Goal: Find specific page/section: Find specific page/section

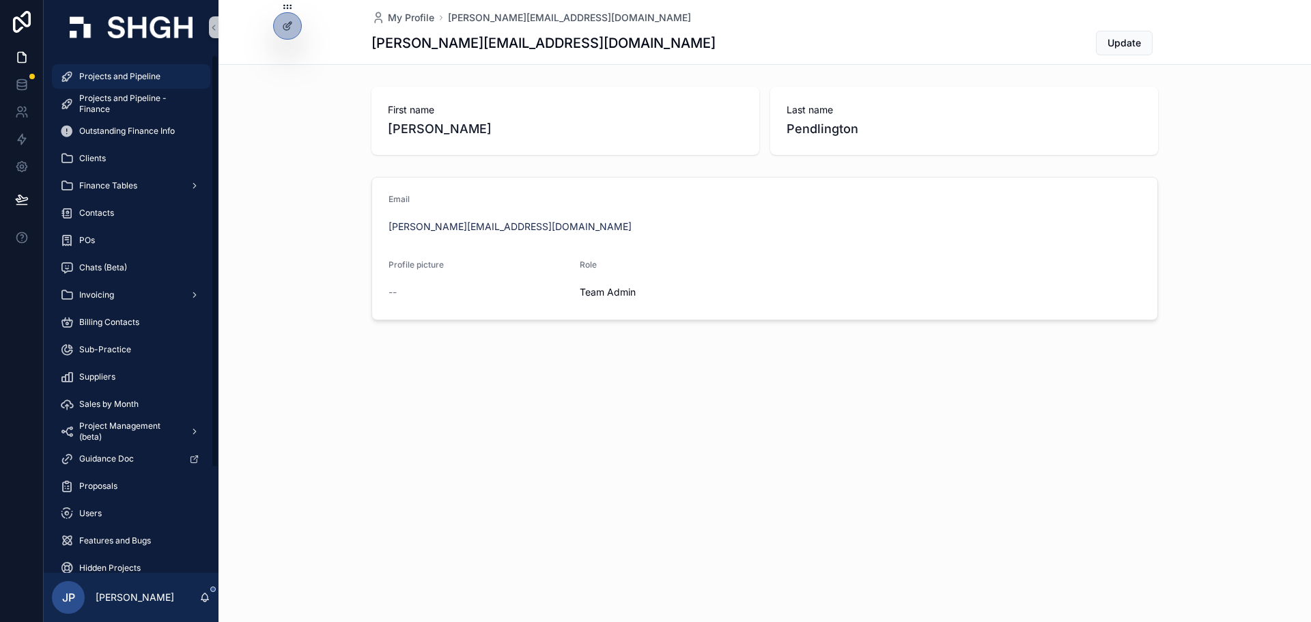
click at [70, 75] on icon "scrollable content" at bounding box center [67, 77] width 14 height 14
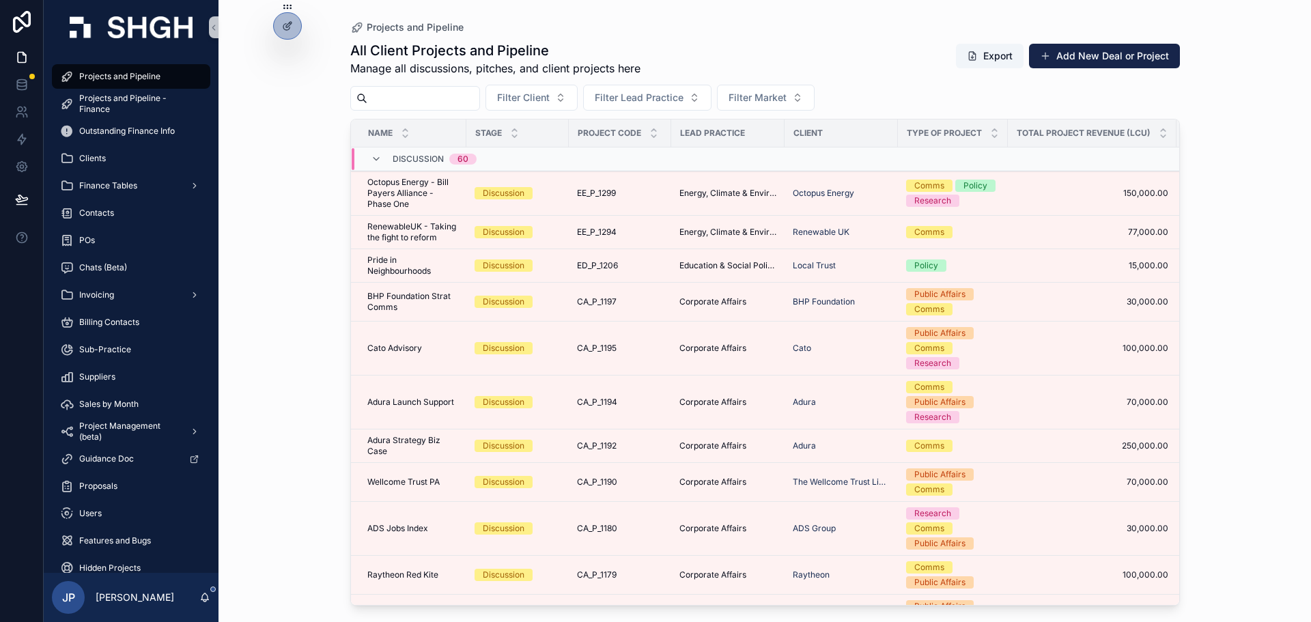
click at [462, 109] on div at bounding box center [415, 98] width 130 height 25
click at [430, 101] on input "text" at bounding box center [423, 98] width 112 height 19
type input "***"
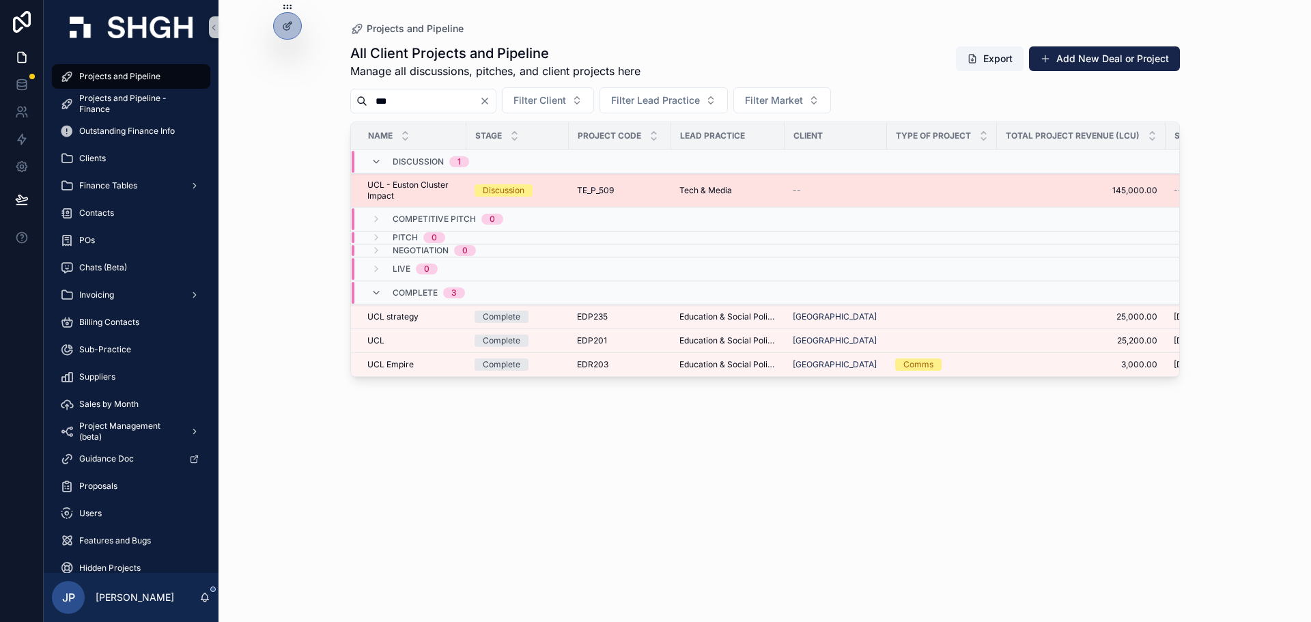
click at [404, 182] on span "UCL - Euston Cluster Impact" at bounding box center [412, 191] width 91 height 22
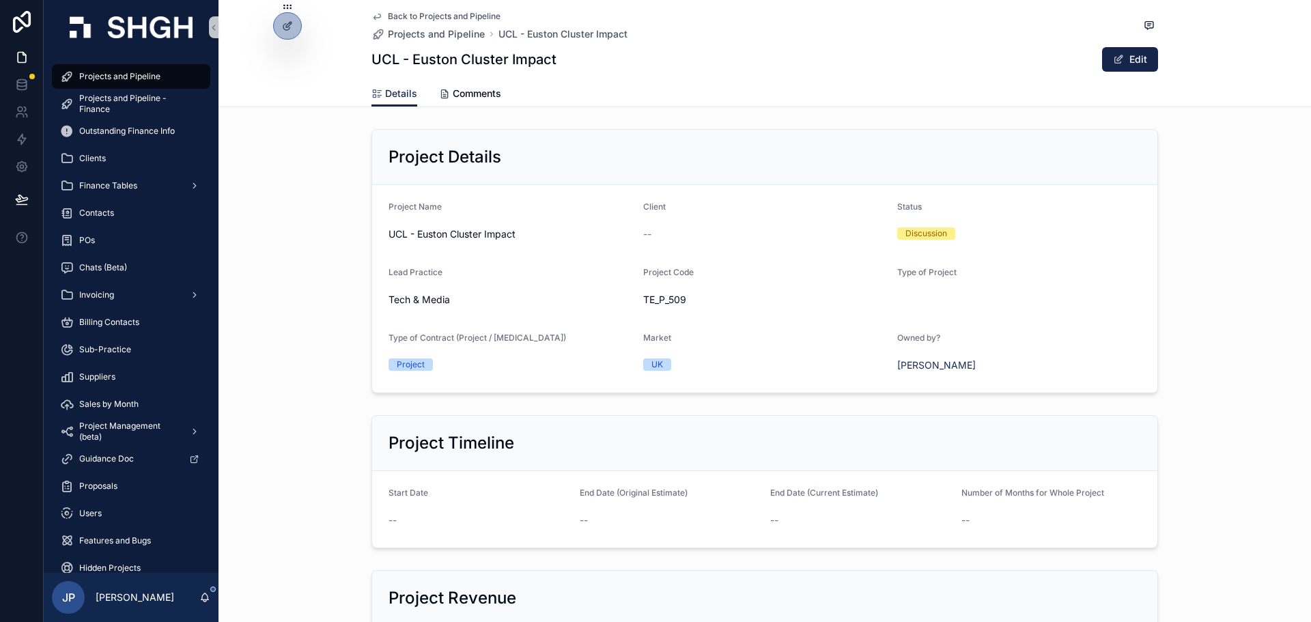
click at [317, 243] on div "Project Details Project Name UCL - Euston Cluster Impact Client -- Status Discu…" at bounding box center [764, 261] width 1092 height 275
click at [317, 244] on div "Project Details Project Name UCL - Euston Cluster Impact Client -- Status Discu…" at bounding box center [764, 261] width 1092 height 275
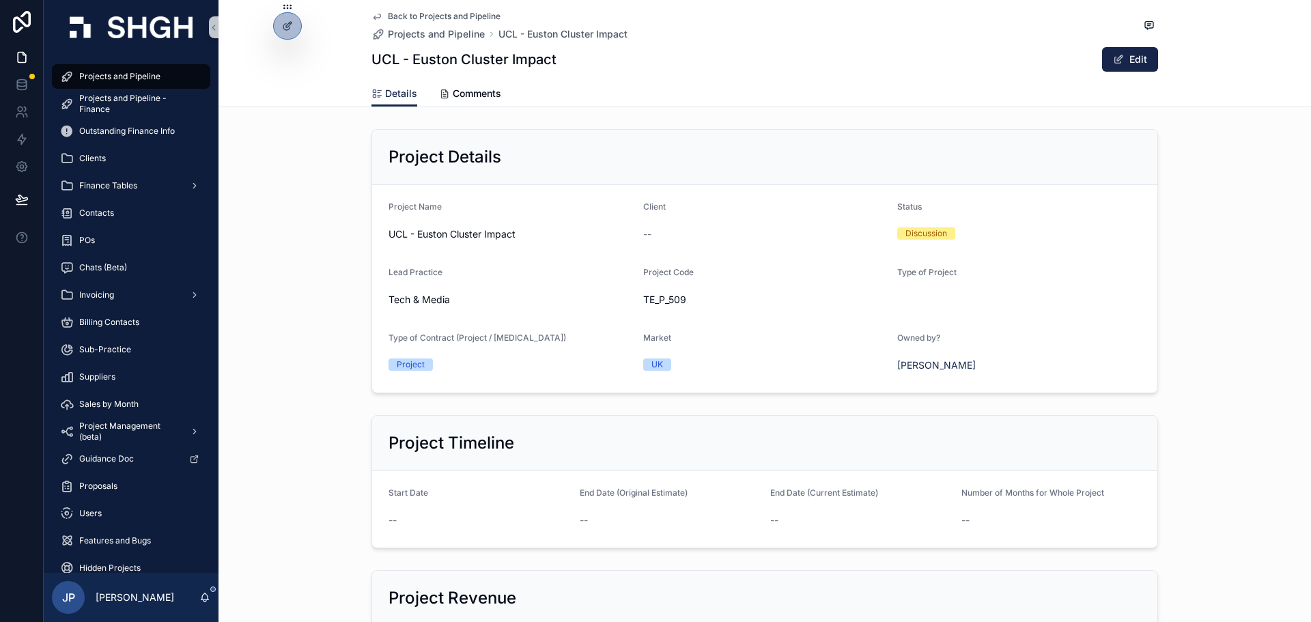
click at [1145, 339] on form "Project Name UCL - Euston Cluster Impact Client -- Status Discussion Lead Pract…" at bounding box center [764, 289] width 785 height 208
